Goal: Browse casually

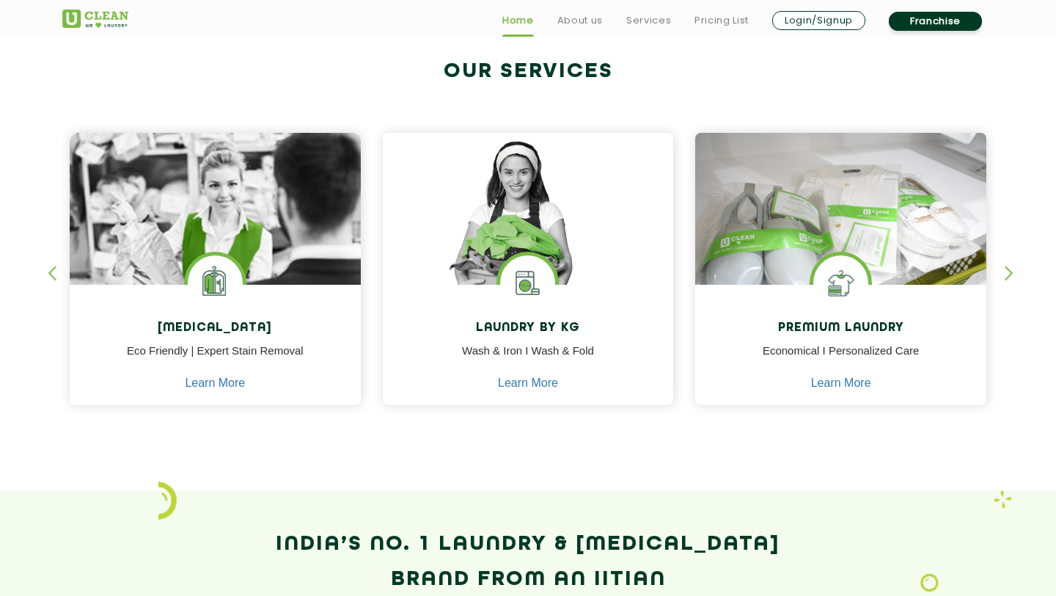
scroll to position [557, 0]
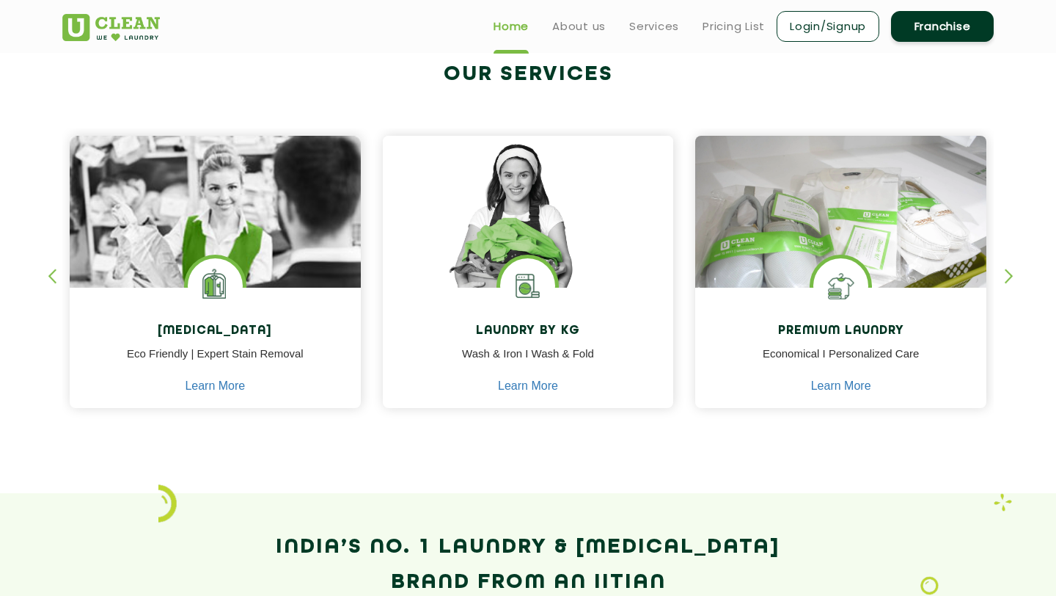
click at [1017, 271] on div "button" at bounding box center [1016, 288] width 22 height 40
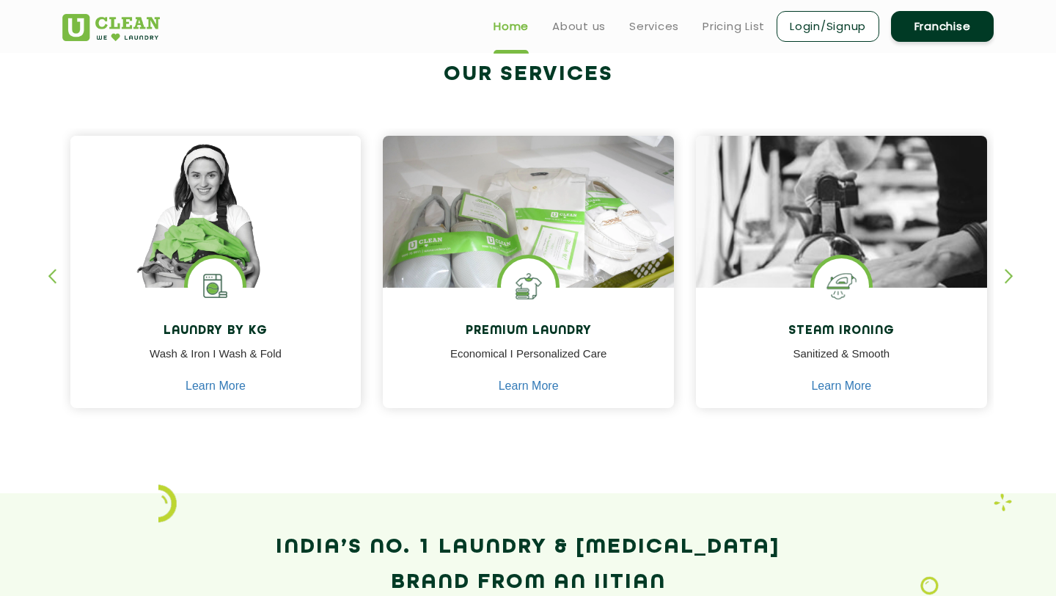
click at [1017, 271] on div "button" at bounding box center [1016, 288] width 22 height 40
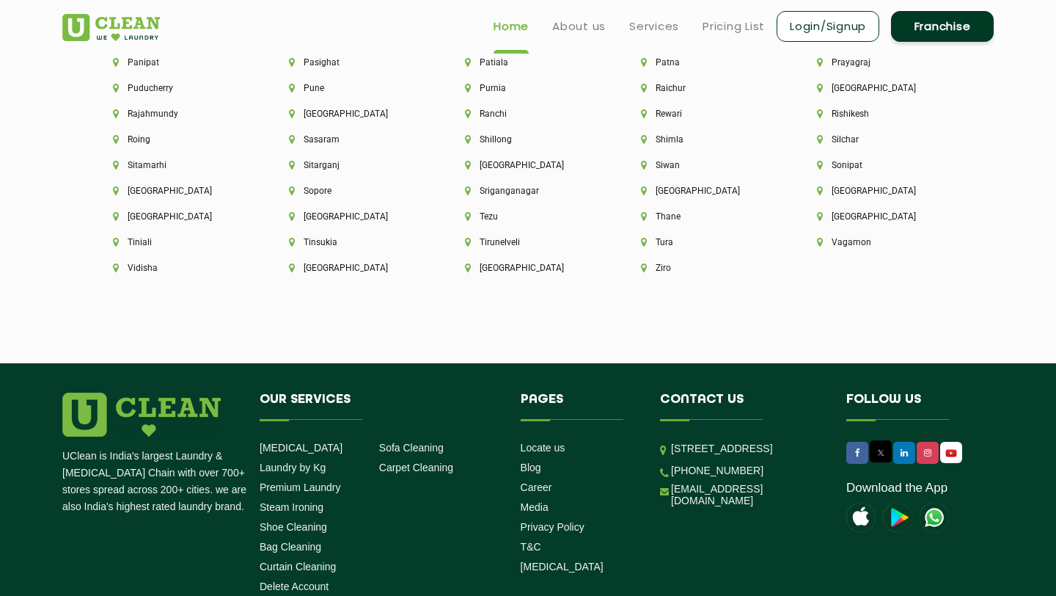
scroll to position [3977, 0]
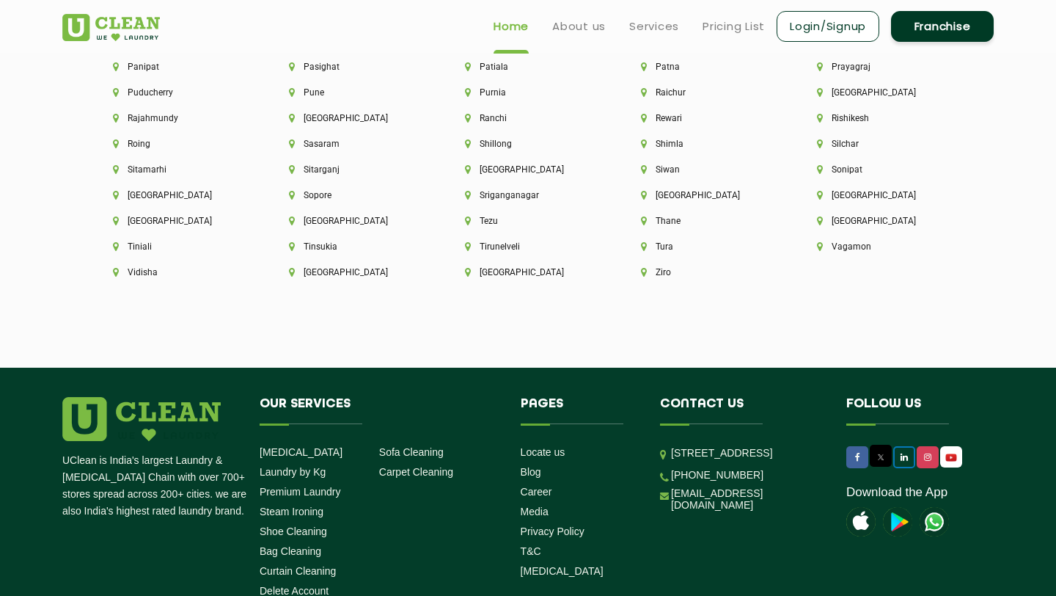
click at [901, 453] on icon at bounding box center [904, 457] width 7 height 9
